Goal: Navigation & Orientation: Find specific page/section

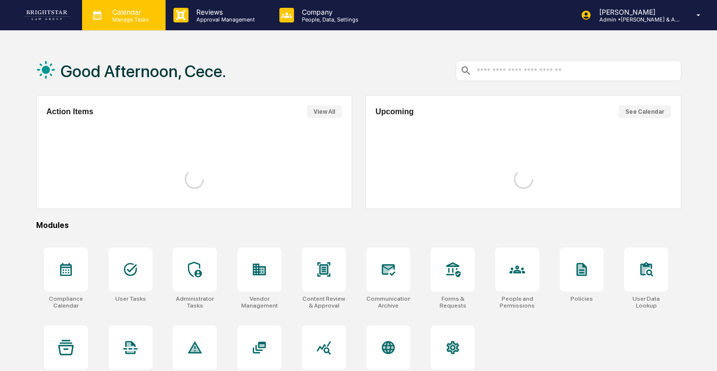
click at [121, 22] on p "Manage Tasks" at bounding box center [129, 19] width 49 height 7
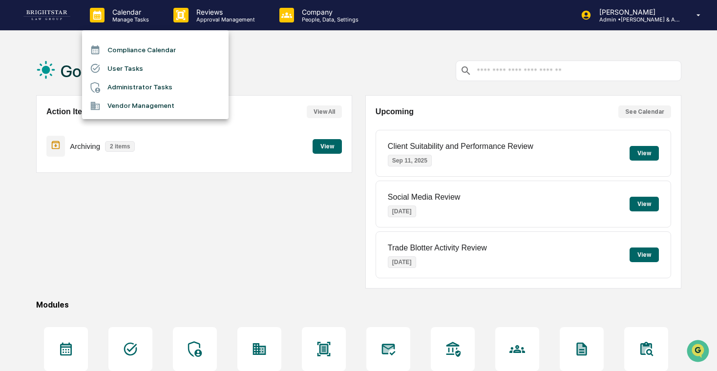
click at [148, 71] on li "User Tasks" at bounding box center [155, 68] width 147 height 19
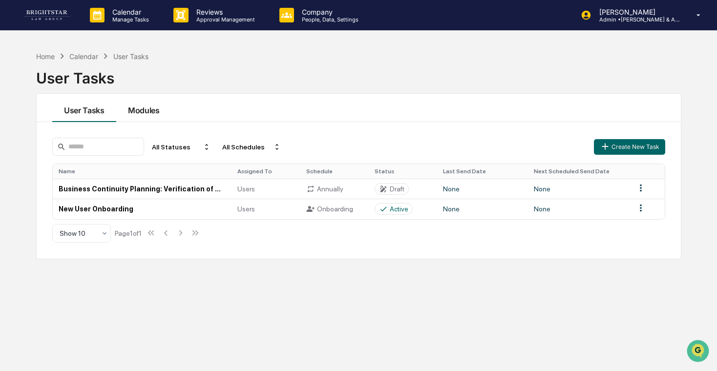
click at [138, 105] on button "Modules" at bounding box center [143, 108] width 55 height 28
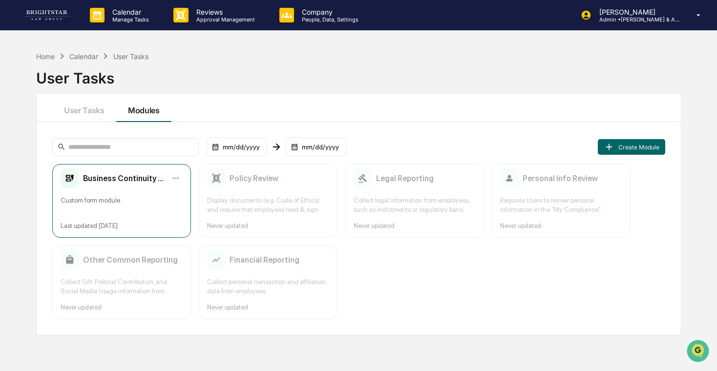
click at [149, 184] on div "Business Continuity Planning Verification for Users" at bounding box center [113, 179] width 105 height 20
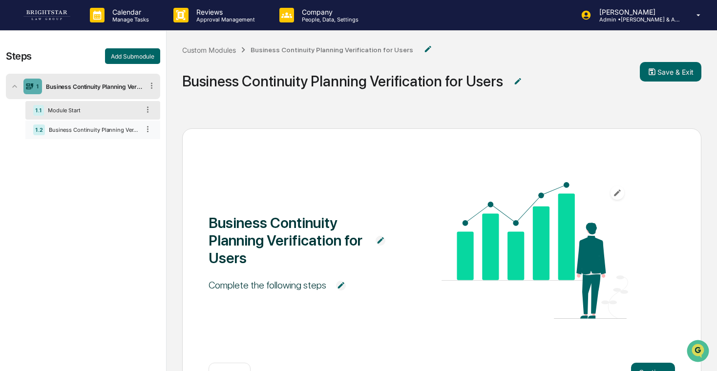
click at [89, 125] on div "1.2 Business Continuity Planning Verification for Users" at bounding box center [92, 130] width 135 height 19
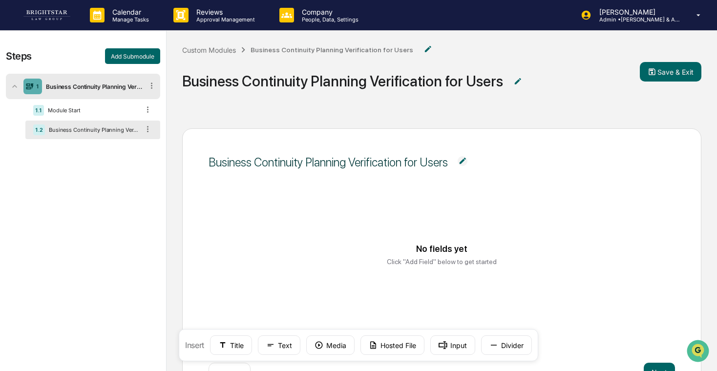
click at [50, 14] on img at bounding box center [46, 15] width 47 height 10
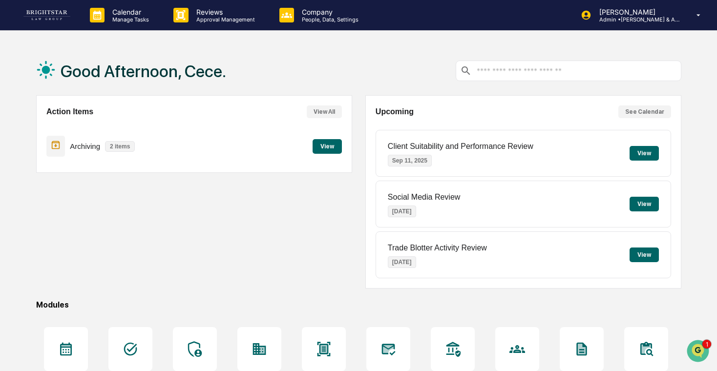
click at [696, 337] on div "Good Afternoon, Cece. Action Items View All Archiving 2 items View Upcoming See…" at bounding box center [358, 259] width 675 height 426
click at [691, 348] on img "Open customer support" at bounding box center [698, 351] width 24 height 20
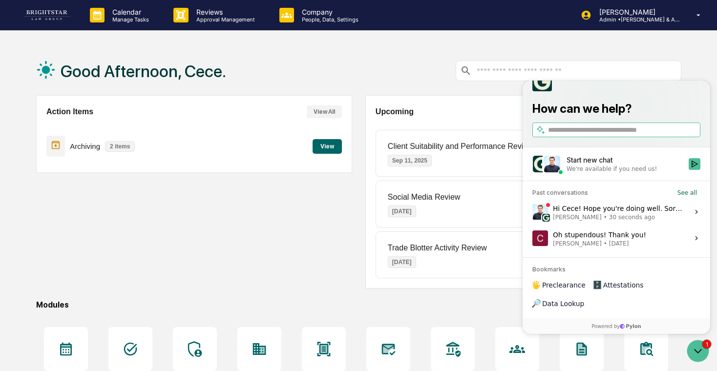
click at [628, 221] on div "Hi Cece! Hope you're doing well. Sorry you're running into this. This is a know…" at bounding box center [618, 212] width 130 height 19
click at [532, 212] on button "View issue" at bounding box center [532, 212] width 0 height 0
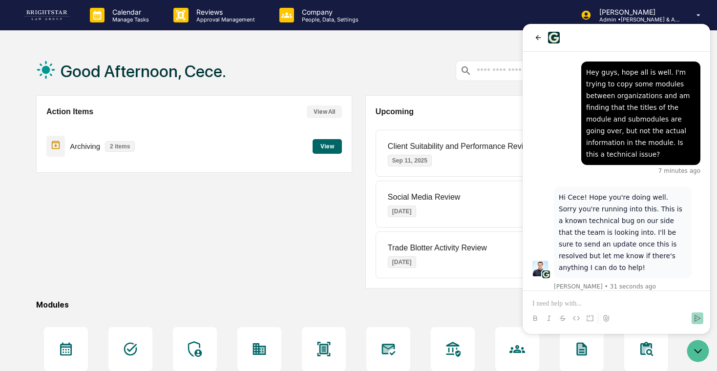
click at [582, 303] on p at bounding box center [616, 304] width 168 height 10
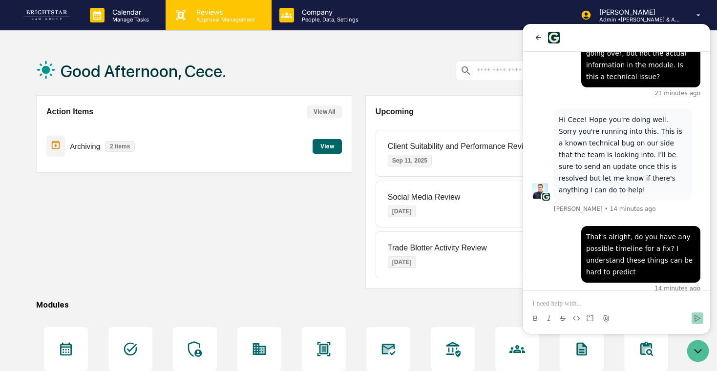
click at [191, 9] on p "Reviews" at bounding box center [224, 12] width 71 height 8
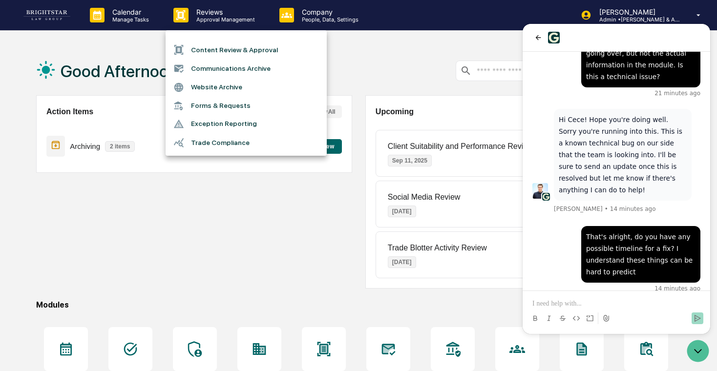
click at [318, 18] on div at bounding box center [358, 185] width 717 height 371
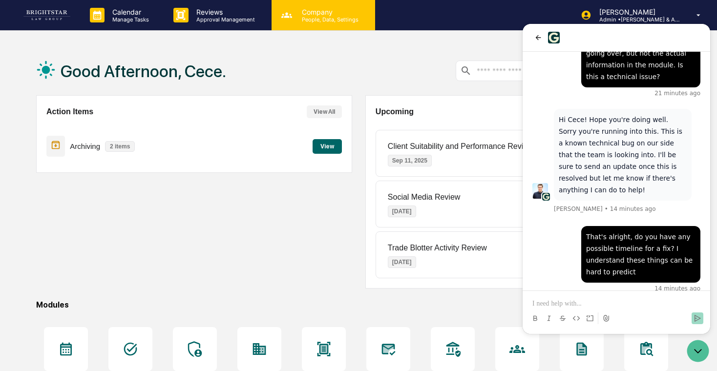
click at [338, 17] on p "People, Data, Settings" at bounding box center [328, 19] width 69 height 7
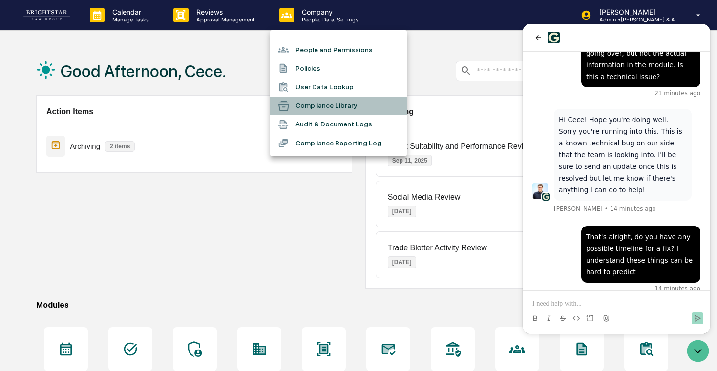
click at [348, 104] on li "Compliance Library" at bounding box center [338, 106] width 137 height 19
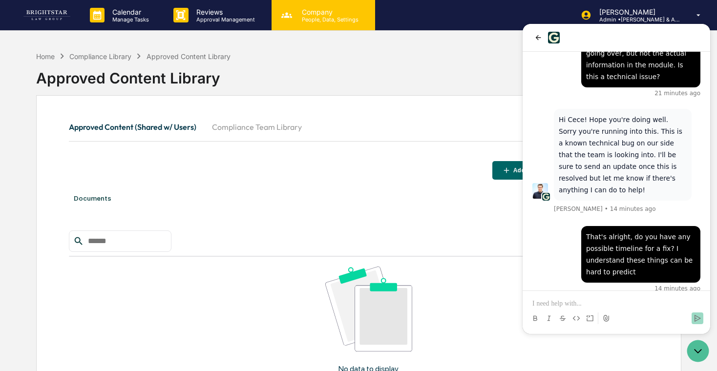
click at [347, 12] on p "Company" at bounding box center [328, 12] width 69 height 8
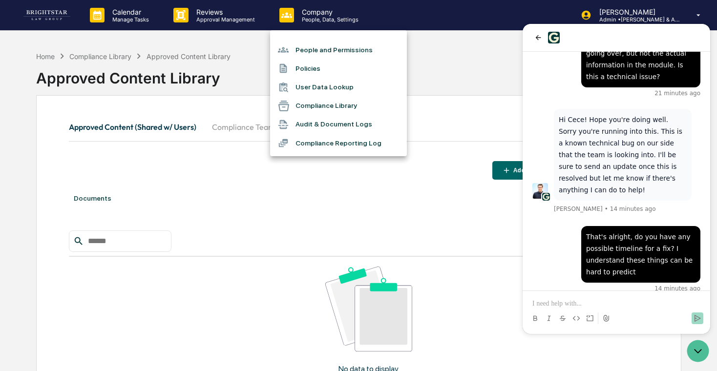
click at [323, 151] on li "Compliance Reporting Log" at bounding box center [338, 143] width 137 height 19
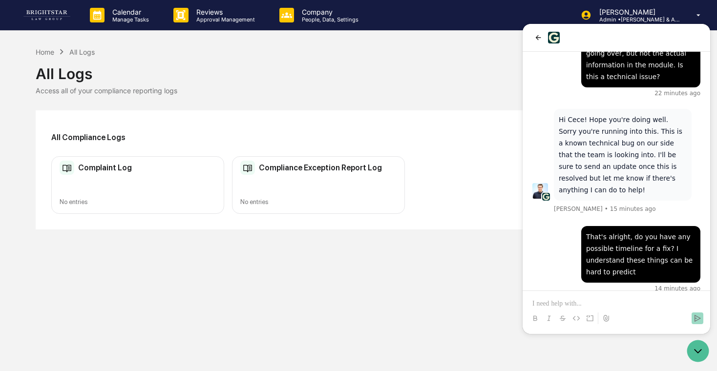
click at [629, 303] on p at bounding box center [616, 304] width 168 height 10
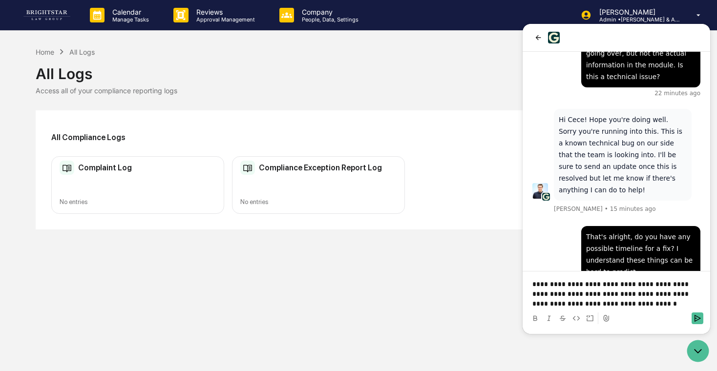
click at [578, 303] on p "**********" at bounding box center [616, 293] width 168 height 29
click at [618, 304] on p "**********" at bounding box center [616, 293] width 168 height 29
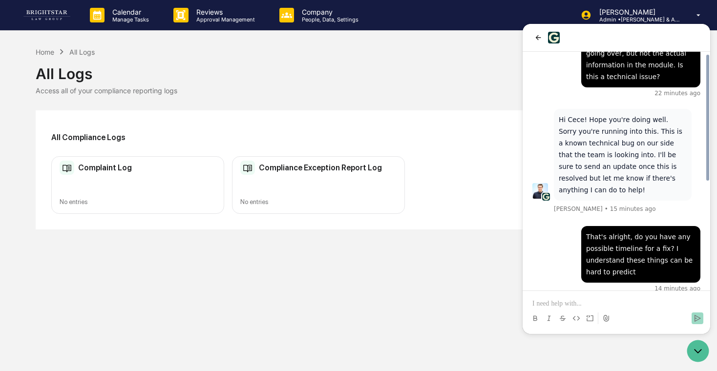
scroll to position [203, 0]
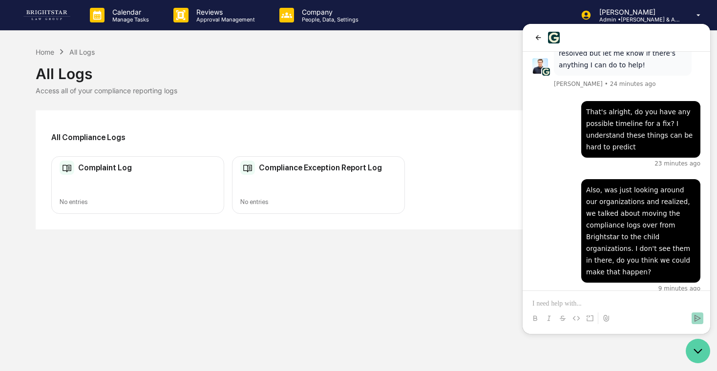
click at [692, 348] on icon "Open customer support" at bounding box center [698, 351] width 24 height 24
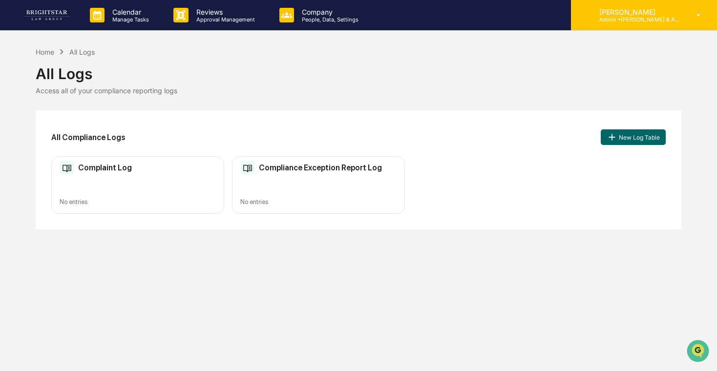
click at [628, 20] on p "Admin • [PERSON_NAME] & Associates" at bounding box center [636, 19] width 91 height 7
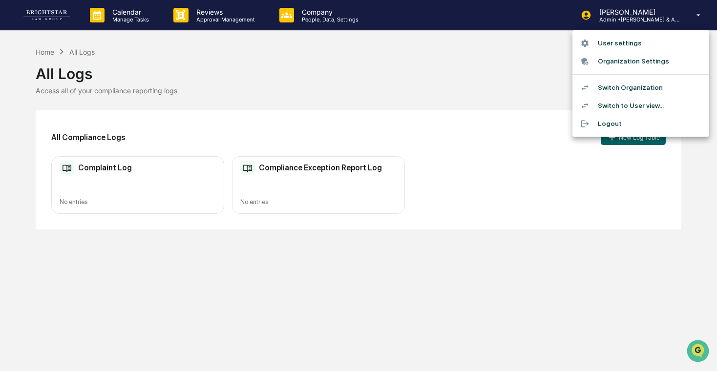
click at [623, 85] on li "Switch Organization" at bounding box center [640, 88] width 137 height 18
